Goal: Task Accomplishment & Management: Manage account settings

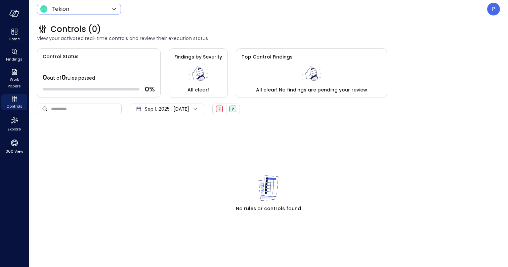
click at [112, 8] on icon at bounding box center [114, 9] width 4 height 2
click at [112, 8] on div at bounding box center [254, 133] width 508 height 267
click at [491, 11] on div "P" at bounding box center [493, 9] width 13 height 13
click at [491, 11] on div at bounding box center [254, 133] width 508 height 267
click at [14, 127] on span "Explore" at bounding box center [14, 129] width 13 height 7
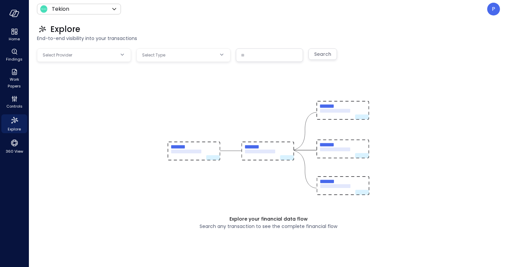
click at [68, 54] on body "Home Findings Work Papers Controls Explore 360 View Tekion ******* ​ P Explore …" at bounding box center [254, 133] width 508 height 267
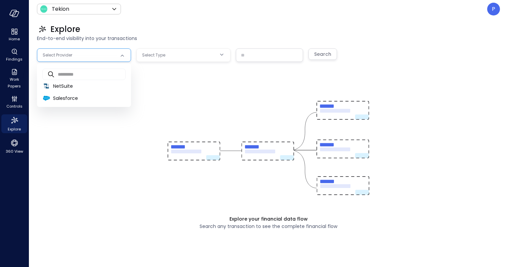
click at [68, 54] on div at bounding box center [254, 133] width 508 height 267
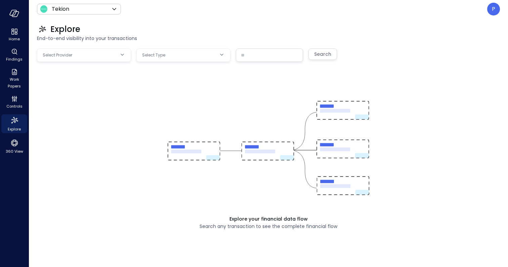
click at [61, 54] on body "Home Findings Work Papers Controls Explore 360 View Tekion ******* ​ P Explore …" at bounding box center [254, 133] width 508 height 267
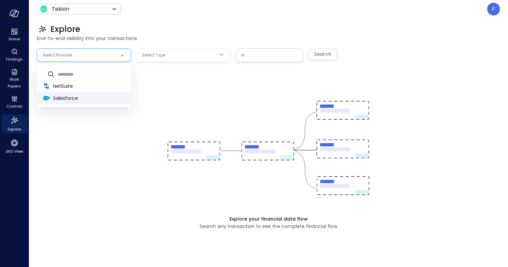
click at [61, 98] on span "Salesforce" at bounding box center [89, 98] width 73 height 7
type input "**********"
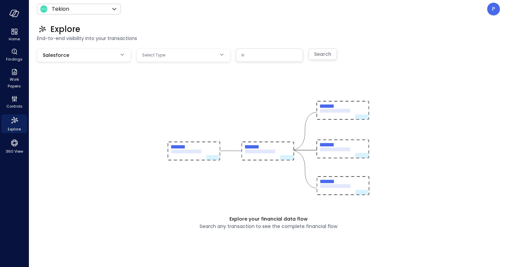
click at [158, 55] on body "**********" at bounding box center [254, 133] width 508 height 267
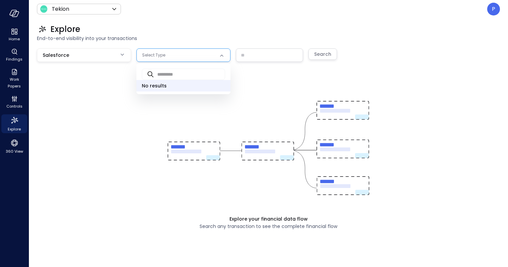
click at [158, 55] on div at bounding box center [254, 133] width 508 height 267
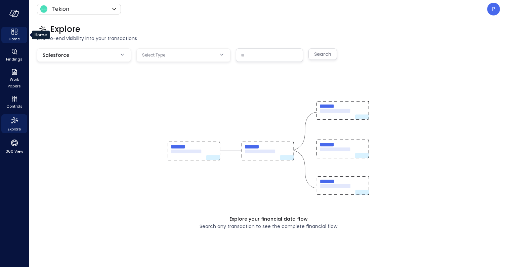
click at [17, 36] on span "Home" at bounding box center [14, 39] width 11 height 7
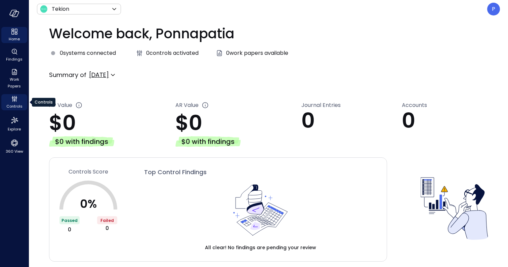
click at [14, 105] on span "Controls" at bounding box center [14, 106] width 16 height 7
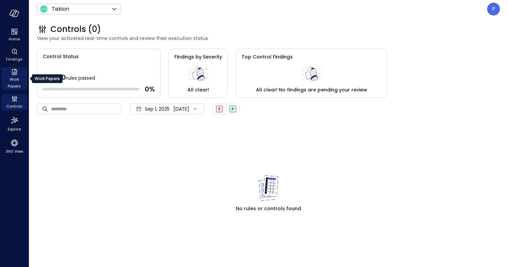
click at [13, 71] on icon "Work Papers" at bounding box center [14, 72] width 8 height 8
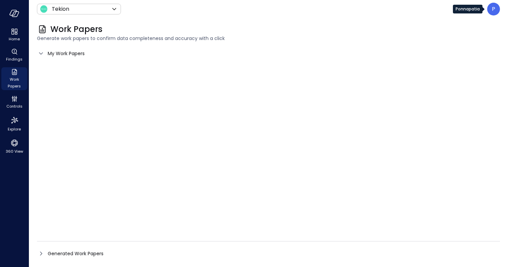
click at [492, 8] on p "P" at bounding box center [492, 9] width 3 height 8
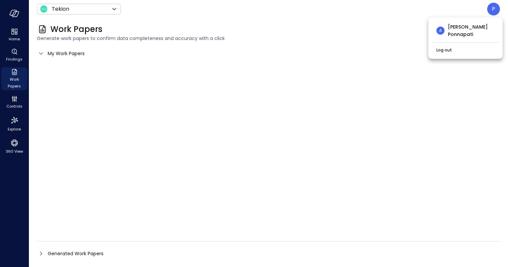
click at [455, 30] on span "Abhilash Reddy Ponnapati" at bounding box center [471, 30] width 47 height 15
click at [15, 14] on div at bounding box center [254, 133] width 508 height 267
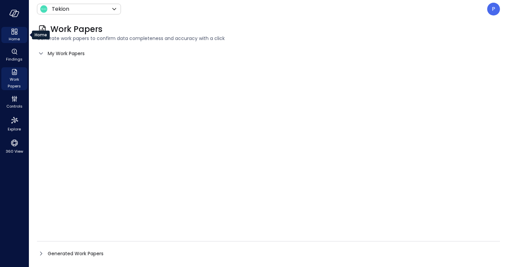
click at [15, 33] on icon "Home" at bounding box center [16, 34] width 3 height 2
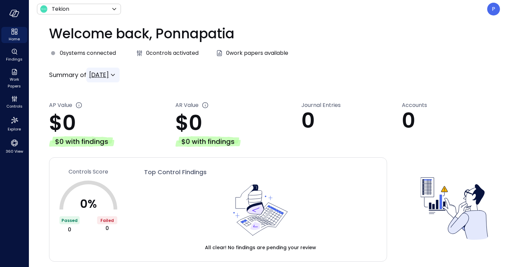
click at [117, 74] on icon at bounding box center [113, 75] width 8 height 8
click at [140, 74] on div at bounding box center [254, 133] width 508 height 267
click at [10, 14] on icon "button" at bounding box center [14, 13] width 10 height 7
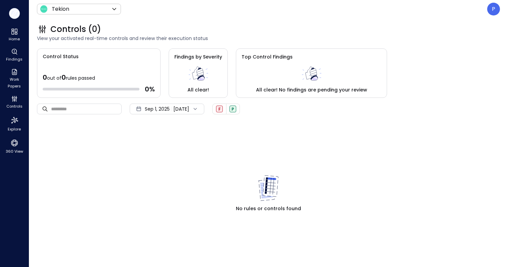
click at [10, 14] on icon "button" at bounding box center [14, 13] width 10 height 7
click at [79, 14] on div "Tekion ******* ​" at bounding box center [79, 9] width 84 height 11
click at [113, 7] on icon at bounding box center [114, 9] width 8 height 8
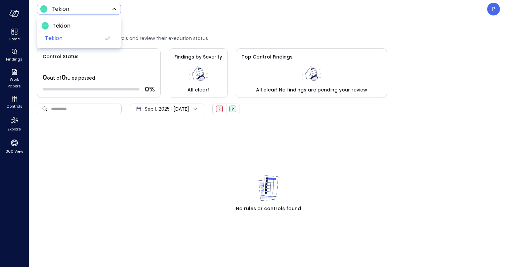
click at [113, 7] on div at bounding box center [254, 133] width 508 height 267
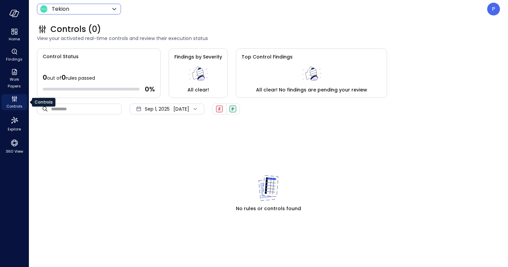
click at [17, 104] on span "Controls" at bounding box center [14, 106] width 16 height 7
click at [15, 124] on icon "Explore" at bounding box center [14, 120] width 11 height 11
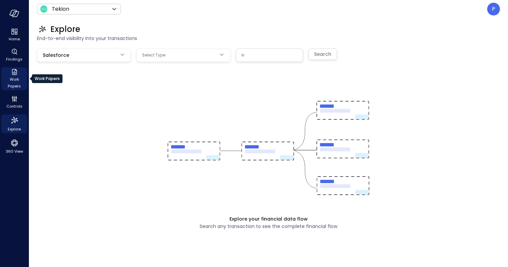
click at [15, 69] on icon "Work Papers" at bounding box center [14, 72] width 5 height 6
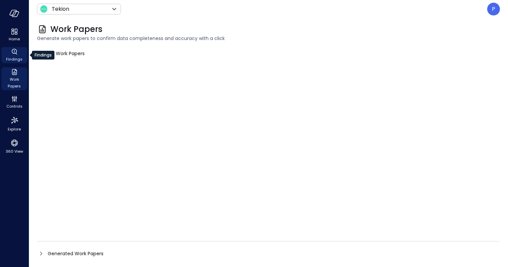
click at [13, 52] on icon "Findings" at bounding box center [14, 52] width 8 height 8
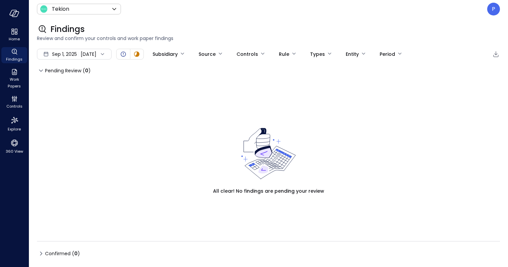
click at [489, 8] on div "P" at bounding box center [493, 9] width 13 height 13
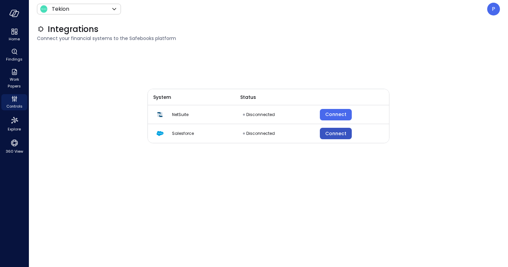
click at [341, 134] on div "Connect" at bounding box center [335, 133] width 21 height 8
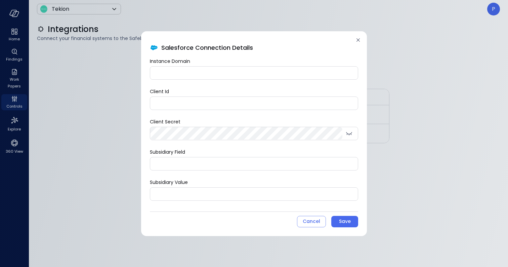
click at [215, 163] on input "Subsidiary Field" at bounding box center [253, 163] width 207 height 12
click at [225, 146] on div "Instance Domain Instance Domain Client Id Client Id Client Secret Client Secret…" at bounding box center [254, 128] width 208 height 143
click at [235, 148] on div "Subsidiary Field Subsidiary Field" at bounding box center [254, 159] width 208 height 22
click at [210, 74] on input "Instance Domain" at bounding box center [253, 72] width 207 height 12
paste input "**********"
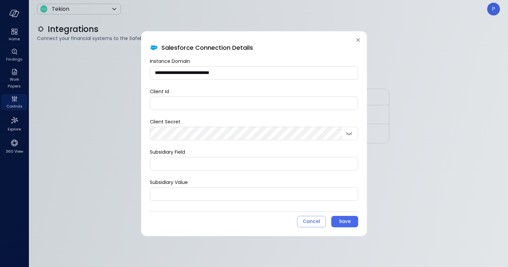
type input "**********"
click at [217, 98] on input "Client Id" at bounding box center [253, 103] width 207 height 12
paste input "**********"
type input "**********"
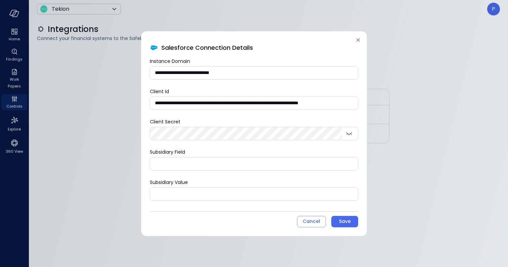
scroll to position [0, 0]
click at [229, 144] on div "**********" at bounding box center [254, 128] width 208 height 143
click at [272, 150] on div "Subsidiary Field Subsidiary Field" at bounding box center [254, 159] width 208 height 22
click at [347, 220] on div "Save" at bounding box center [345, 221] width 12 height 8
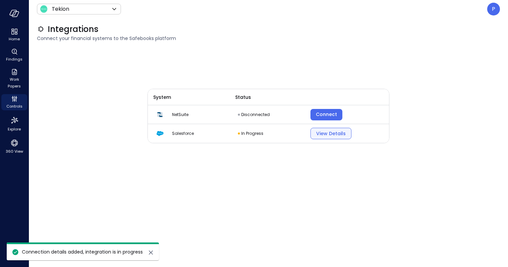
click at [334, 129] on div "View Details" at bounding box center [331, 133] width 30 height 8
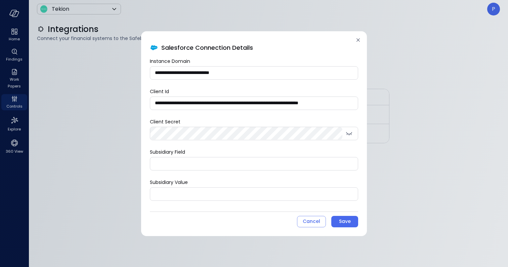
click at [275, 159] on input "Subsidiary Field" at bounding box center [253, 163] width 207 height 12
click at [310, 219] on div "Cancel" at bounding box center [310, 221] width 17 height 8
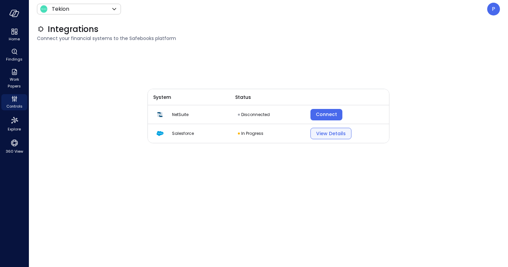
click at [315, 132] on button "View Details" at bounding box center [330, 133] width 41 height 11
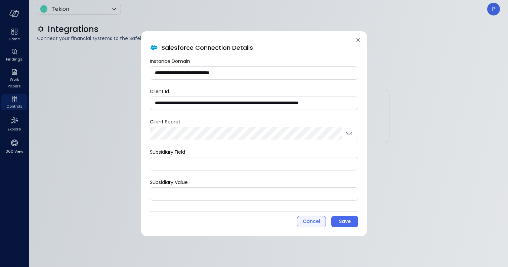
click at [306, 224] on div "Cancel" at bounding box center [310, 221] width 17 height 8
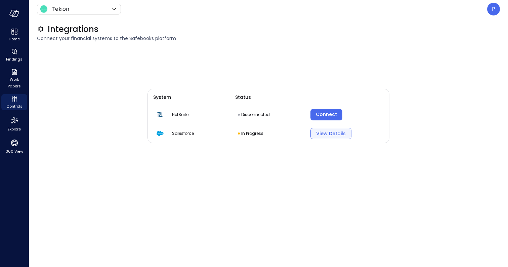
click at [335, 134] on div "View Details" at bounding box center [331, 133] width 30 height 8
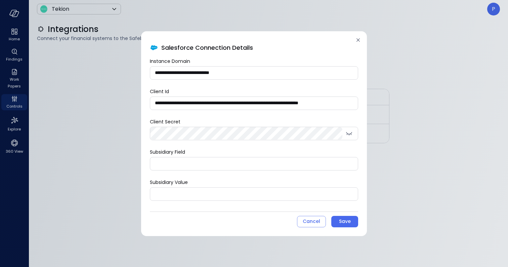
click at [298, 167] on input "Subsidiary Field" at bounding box center [253, 163] width 207 height 12
click at [309, 218] on div "Cancel" at bounding box center [310, 221] width 17 height 8
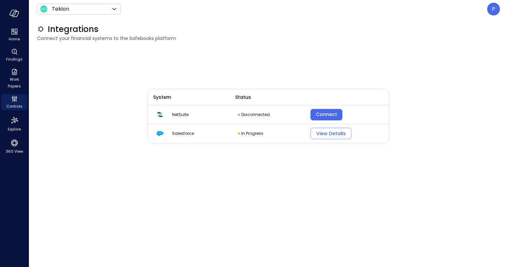
click at [378, 206] on div "System Status NetSuite Disconnected Connect Salesforce In Progress View Details" at bounding box center [268, 153] width 242 height 210
click at [490, 13] on div "P" at bounding box center [493, 9] width 13 height 13
click at [490, 13] on div at bounding box center [254, 133] width 508 height 267
click at [321, 135] on div "View Details" at bounding box center [331, 133] width 30 height 8
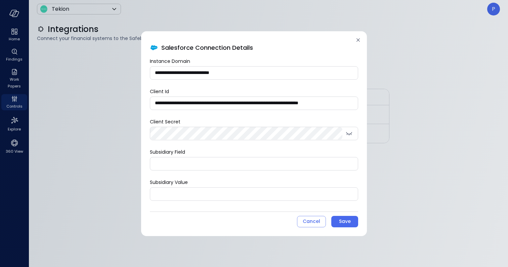
click at [360, 42] on icon at bounding box center [358, 40] width 7 height 7
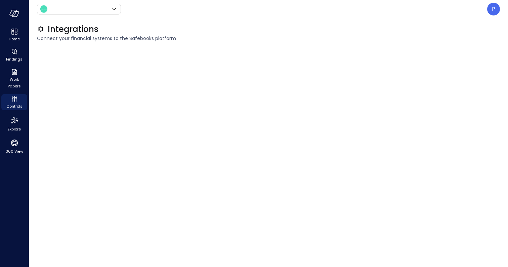
type input "*******"
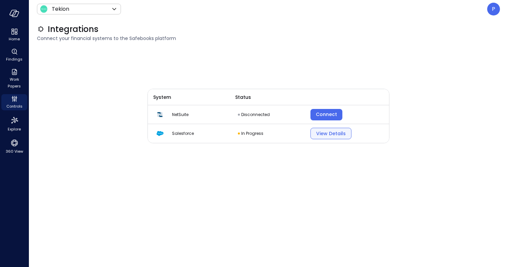
click at [325, 131] on div "View Details" at bounding box center [331, 133] width 30 height 8
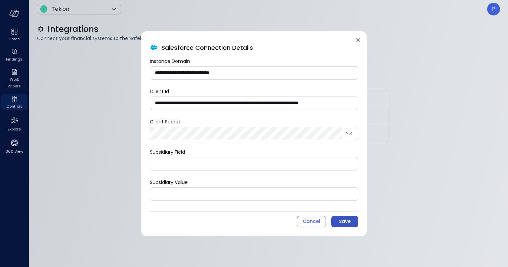
click at [346, 223] on div "Save" at bounding box center [345, 221] width 12 height 8
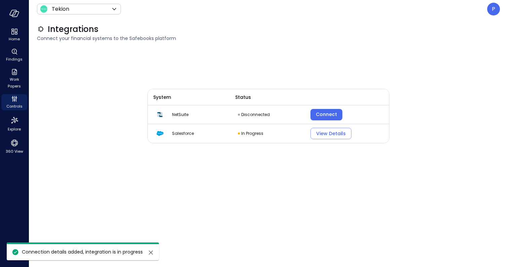
click at [149, 251] on icon "close" at bounding box center [151, 252] width 4 height 4
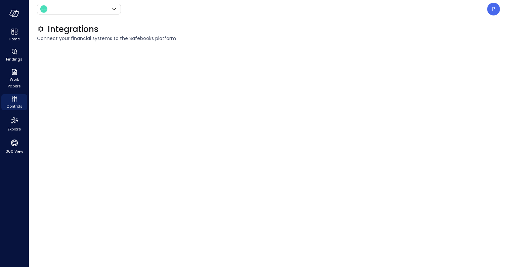
type input "*******"
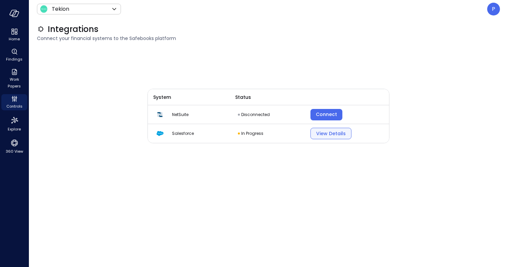
click at [317, 134] on div "View Details" at bounding box center [331, 133] width 30 height 8
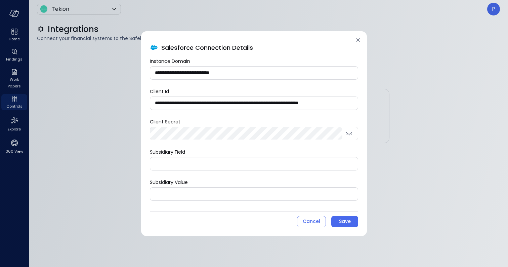
click at [262, 144] on div "**********" at bounding box center [254, 128] width 208 height 143
click at [312, 222] on div "Cancel" at bounding box center [310, 221] width 17 height 8
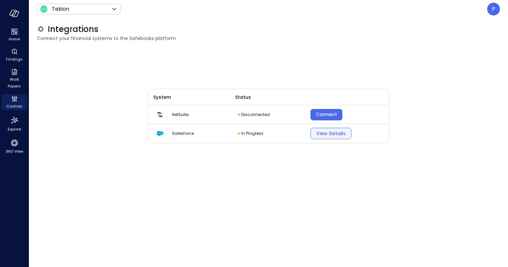
click at [329, 137] on button "View Details" at bounding box center [330, 133] width 41 height 11
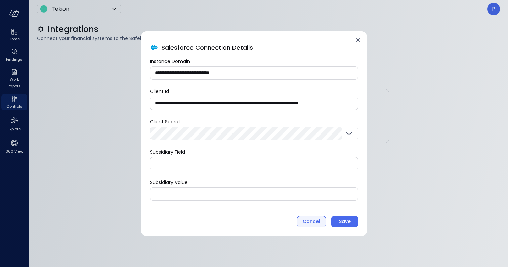
click at [313, 219] on div "Cancel" at bounding box center [310, 221] width 17 height 8
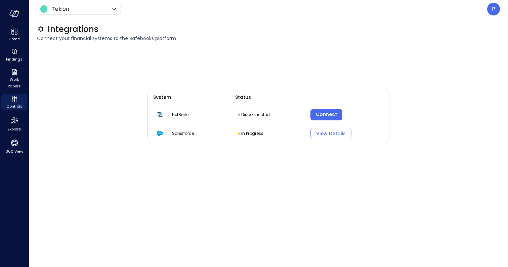
click at [327, 195] on div "System Status NetSuite Disconnected Connect Salesforce In Progress View Details" at bounding box center [268, 153] width 242 height 210
click at [328, 135] on div "View Details" at bounding box center [331, 133] width 30 height 8
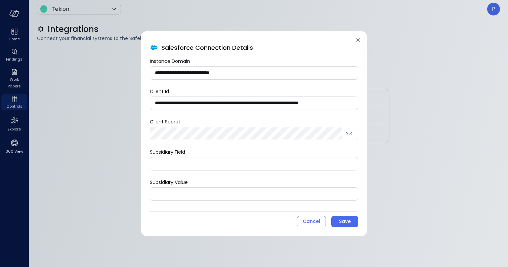
click at [284, 161] on input "Subsidiary Field" at bounding box center [253, 163] width 207 height 12
click at [307, 220] on div "Cancel" at bounding box center [310, 221] width 17 height 8
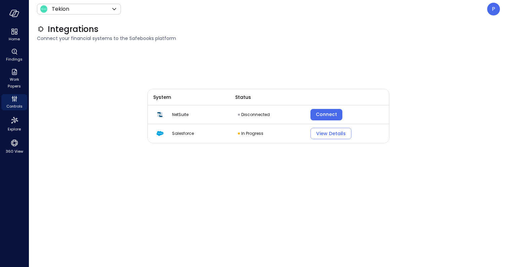
click at [312, 187] on div "System Status NetSuite Disconnected Connect Salesforce In Progress View Details" at bounding box center [268, 153] width 242 height 210
click at [330, 137] on div "View Details" at bounding box center [331, 133] width 30 height 8
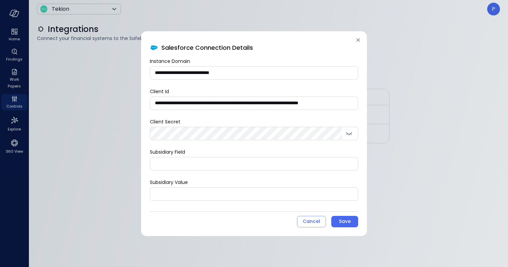
click at [237, 224] on div "Cancel Save" at bounding box center [254, 221] width 208 height 11
click at [252, 224] on div "Cancel Save" at bounding box center [254, 221] width 208 height 11
click at [304, 222] on div "Cancel" at bounding box center [310, 221] width 17 height 8
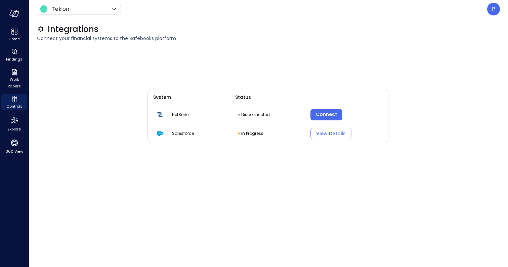
click at [256, 131] on p "In Progress" at bounding box center [252, 133] width 22 height 7
click at [317, 134] on div "View Details" at bounding box center [331, 133] width 30 height 8
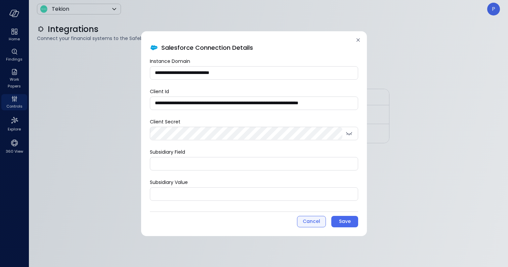
click at [307, 226] on button "Cancel" at bounding box center [311, 221] width 29 height 11
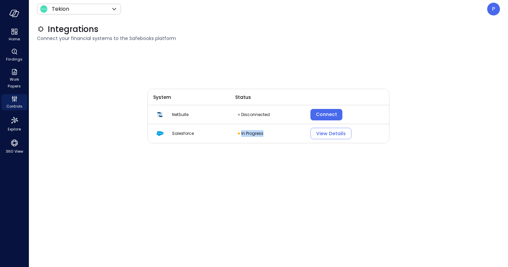
drag, startPoint x: 265, startPoint y: 135, endPoint x: 240, endPoint y: 135, distance: 24.9
click at [240, 135] on div "In Progress" at bounding box center [266, 133] width 57 height 7
click at [251, 160] on div "System Status NetSuite Disconnected Connect Salesforce In Progress View Details" at bounding box center [268, 153] width 242 height 210
click at [494, 8] on p "P" at bounding box center [492, 9] width 3 height 8
click at [494, 8] on div at bounding box center [254, 133] width 508 height 267
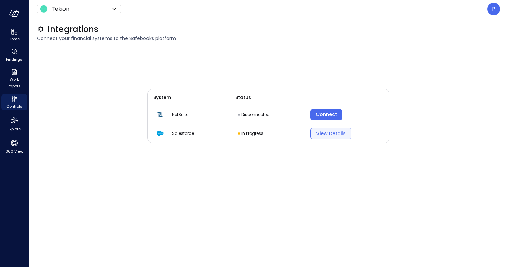
click at [338, 129] on div "View Details" at bounding box center [331, 133] width 30 height 8
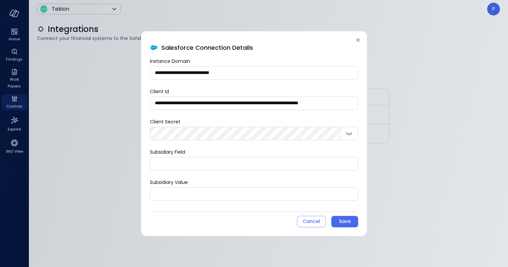
drag, startPoint x: 244, startPoint y: 73, endPoint x: 127, endPoint y: 69, distance: 117.5
click at [127, 69] on div "**********" at bounding box center [254, 133] width 508 height 267
click at [358, 37] on icon at bounding box center [358, 40] width 7 height 7
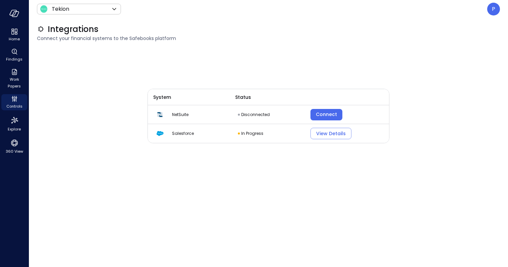
click at [284, 194] on div "System Status NetSuite Disconnected Connect Salesforce In Progress View Details" at bounding box center [268, 153] width 242 height 210
click at [321, 135] on div "View Details" at bounding box center [331, 133] width 30 height 8
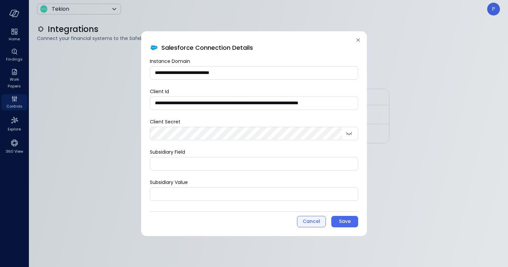
click at [311, 222] on div "Cancel" at bounding box center [310, 221] width 17 height 8
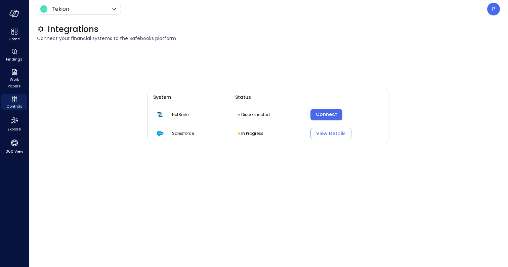
click at [161, 182] on div "System Status NetSuite Disconnected Connect Salesforce In Progress View Details" at bounding box center [268, 153] width 242 height 210
click at [334, 133] on div "View Details" at bounding box center [331, 133] width 30 height 8
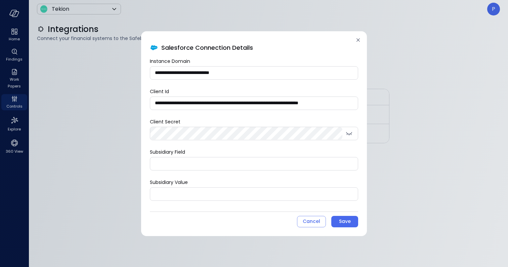
click at [358, 38] on icon at bounding box center [358, 40] width 7 height 7
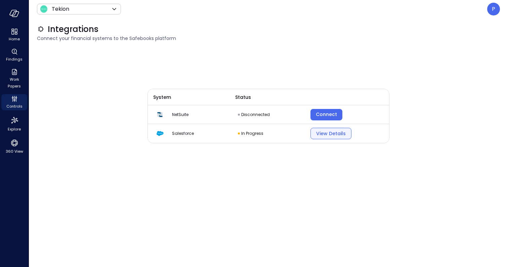
click at [327, 134] on div "View Details" at bounding box center [331, 133] width 30 height 8
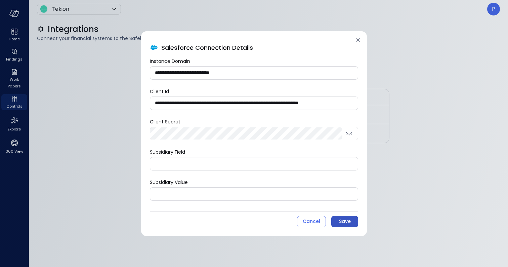
click at [344, 223] on div "Save" at bounding box center [345, 221] width 12 height 8
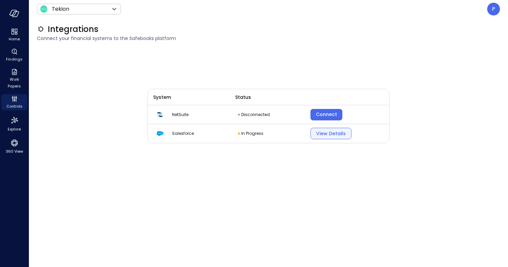
click at [334, 131] on div "View Details" at bounding box center [331, 133] width 30 height 8
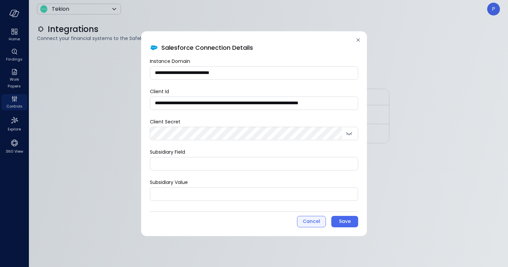
click at [309, 219] on div "Cancel" at bounding box center [310, 221] width 17 height 8
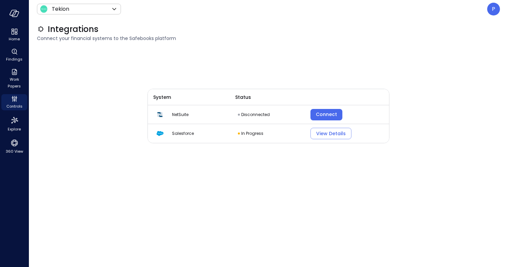
click at [321, 206] on div "System Status NetSuite Disconnected Connect Salesforce In Progress View Details" at bounding box center [268, 153] width 242 height 210
click at [335, 134] on div "View Details" at bounding box center [331, 133] width 30 height 8
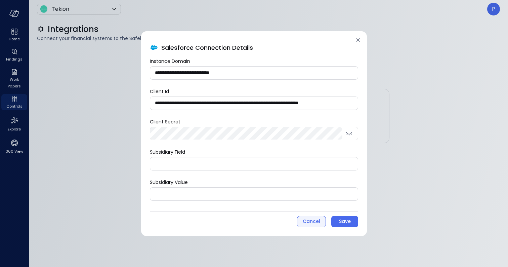
click at [313, 221] on div "Cancel" at bounding box center [310, 221] width 17 height 8
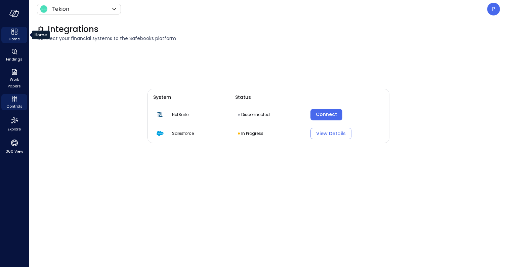
click at [15, 36] on span "Home" at bounding box center [14, 39] width 11 height 7
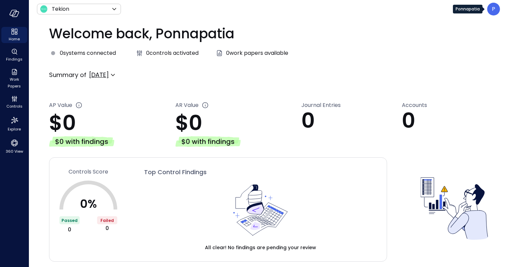
click at [490, 11] on div "P" at bounding box center [493, 9] width 13 height 13
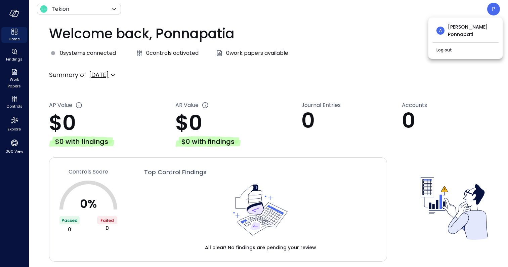
click at [490, 11] on div at bounding box center [254, 133] width 508 height 267
click at [15, 14] on icon "button" at bounding box center [14, 13] width 10 height 7
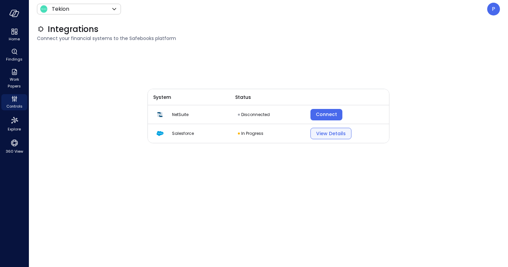
click at [334, 136] on div "View Details" at bounding box center [331, 133] width 30 height 8
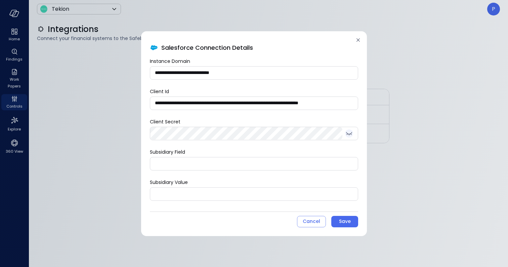
click at [345, 132] on icon "toggle password visibility" at bounding box center [349, 133] width 8 height 8
click at [346, 133] on icon "toggle password visibility" at bounding box center [349, 132] width 6 height 2
click at [283, 120] on label "Client Secret" at bounding box center [254, 121] width 208 height 7
click at [286, 119] on label "Client Secret" at bounding box center [254, 121] width 208 height 7
click at [232, 112] on div "**********" at bounding box center [254, 128] width 208 height 143
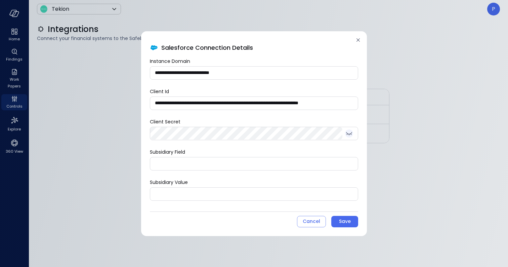
click at [211, 85] on div "**********" at bounding box center [254, 128] width 208 height 143
click at [355, 41] on icon at bounding box center [358, 40] width 7 height 7
